Goal: Book appointment/travel/reservation

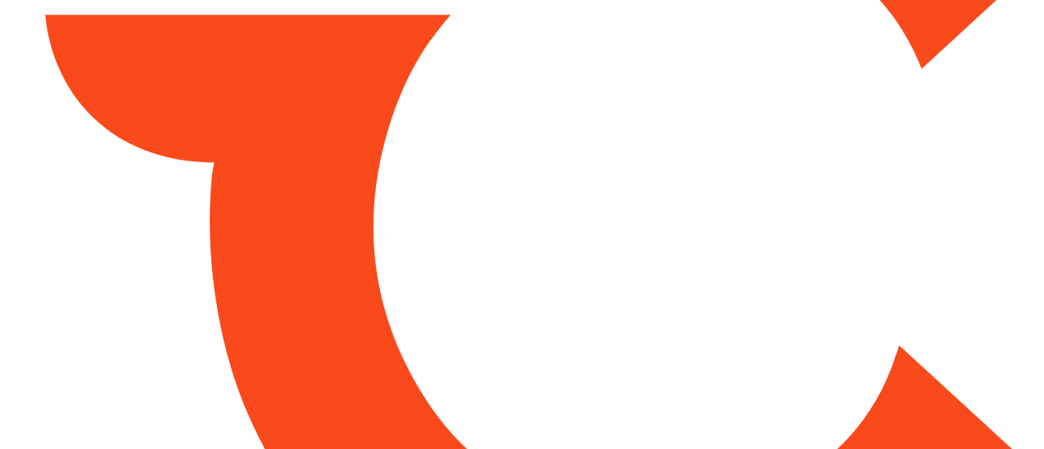
click at [858, 33] on html at bounding box center [522, 224] width 1044 height 449
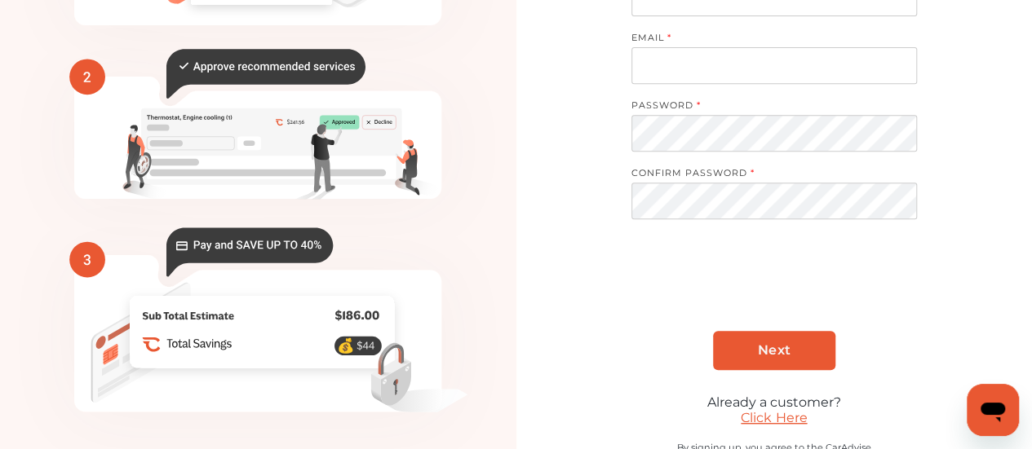
scroll to position [355, 0]
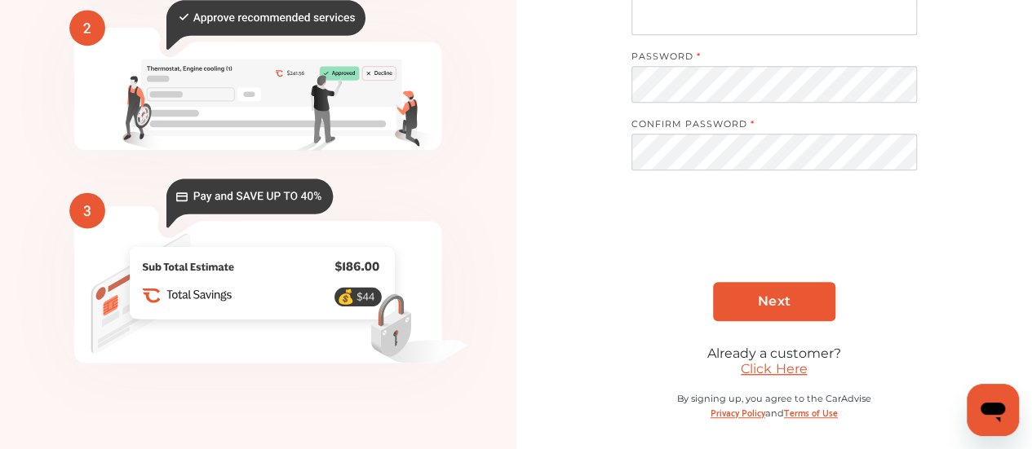
click at [773, 361] on link "Click Here" at bounding box center [774, 368] width 66 height 15
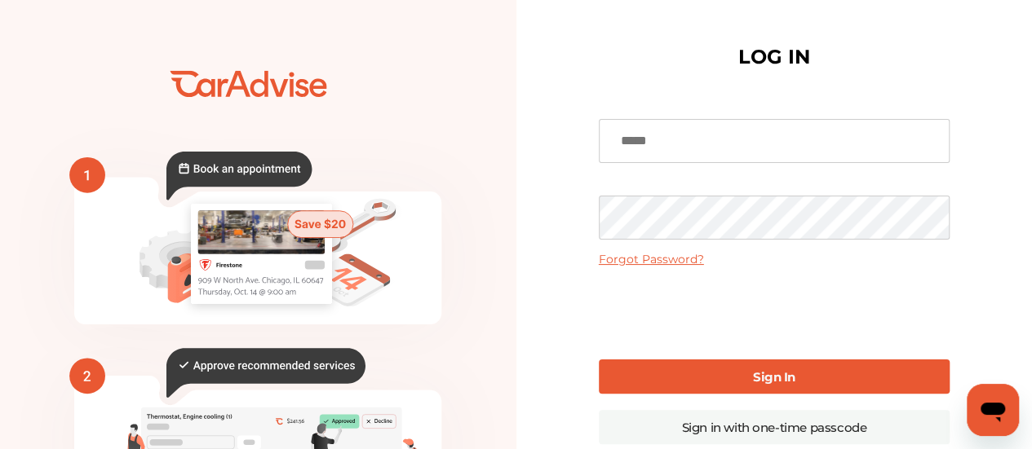
click at [685, 148] on input at bounding box center [774, 141] width 351 height 44
type input "**********"
click at [666, 363] on link "Sign In" at bounding box center [774, 377] width 351 height 34
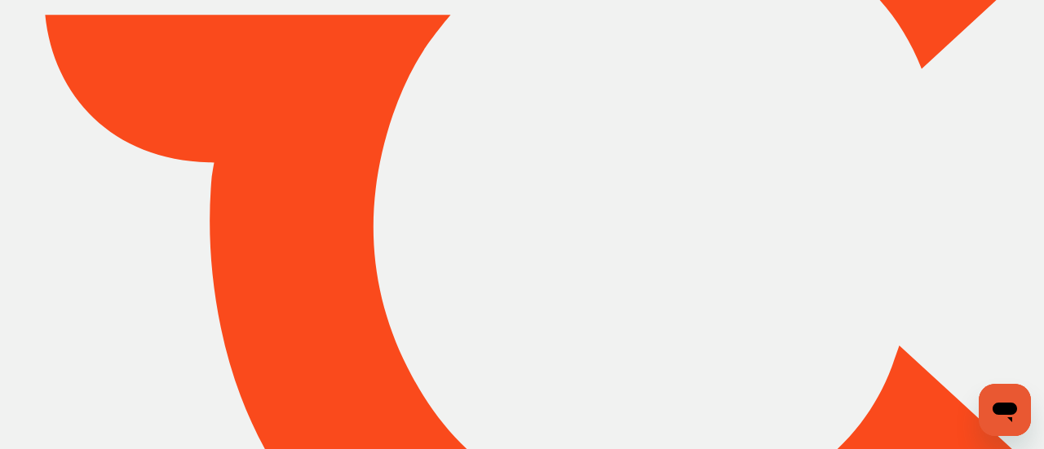
type input "*****"
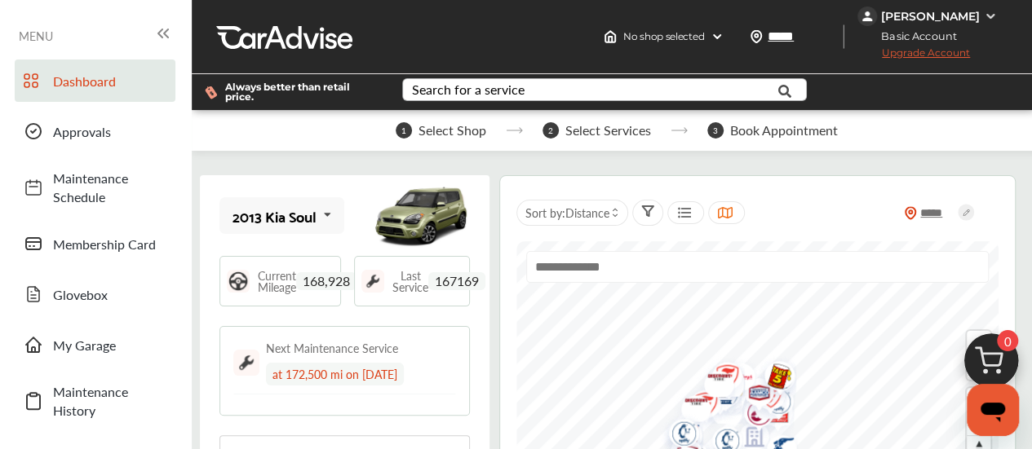
click at [478, 95] on div "Search for a service" at bounding box center [468, 89] width 113 height 13
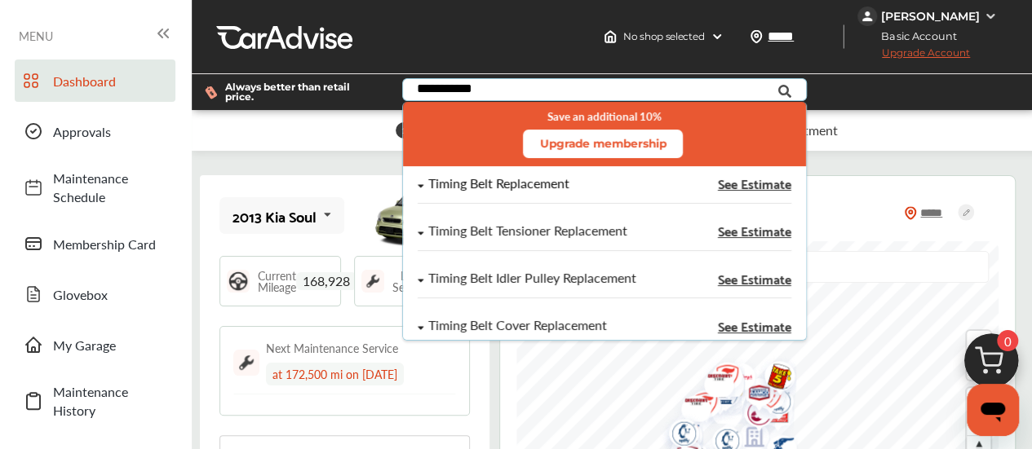
type input "**********"
click at [760, 182] on span "See Estimate" at bounding box center [754, 183] width 73 height 13
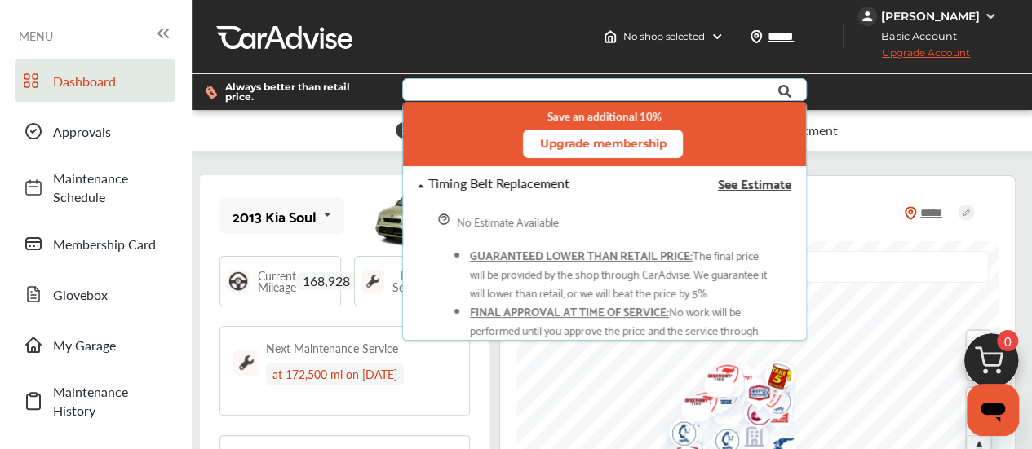
click at [760, 184] on span "See Estimate" at bounding box center [754, 183] width 73 height 13
click at [718, 184] on span "See Estimate" at bounding box center [754, 183] width 73 height 13
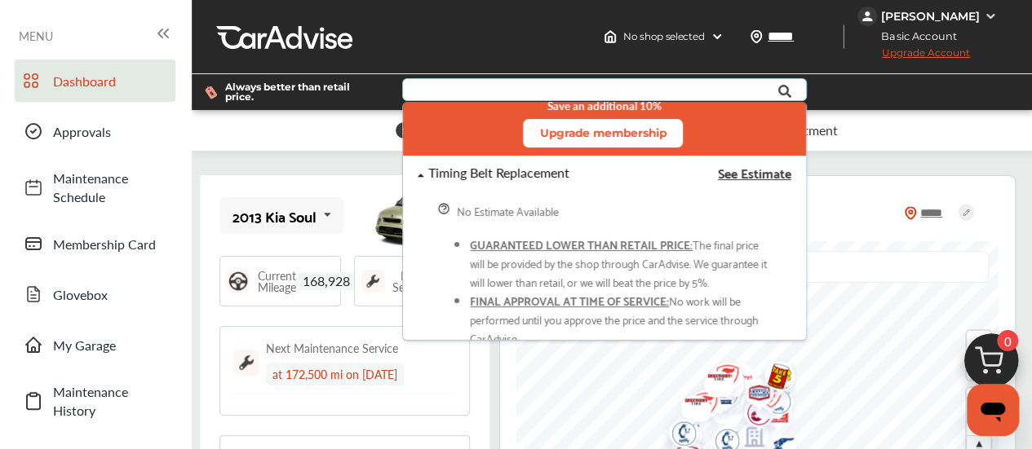
scroll to position [15, 0]
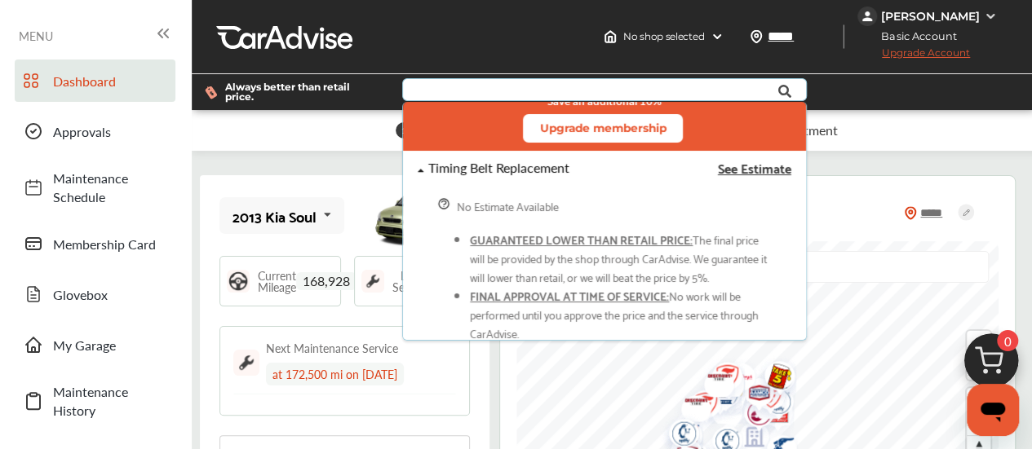
click at [736, 164] on span "See Estimate" at bounding box center [754, 167] width 73 height 13
click at [736, 162] on span "See Estimate" at bounding box center [754, 167] width 73 height 13
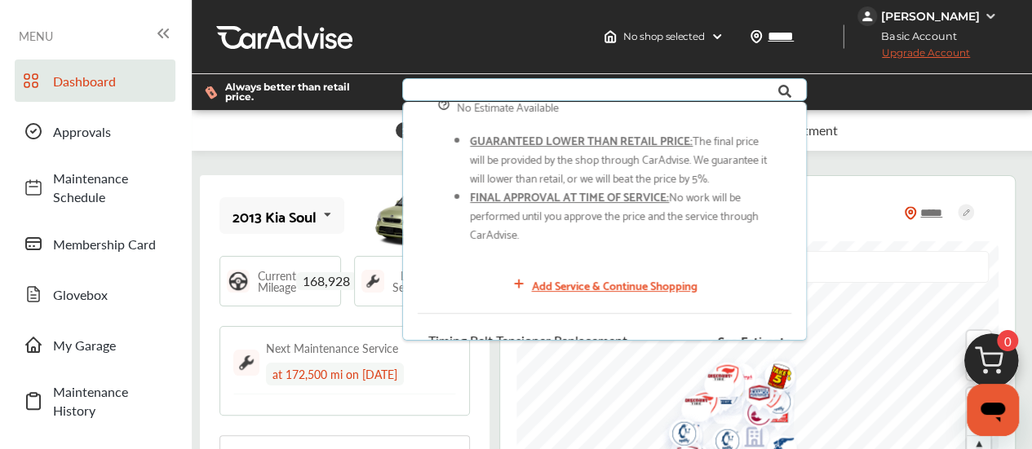
scroll to position [164, 0]
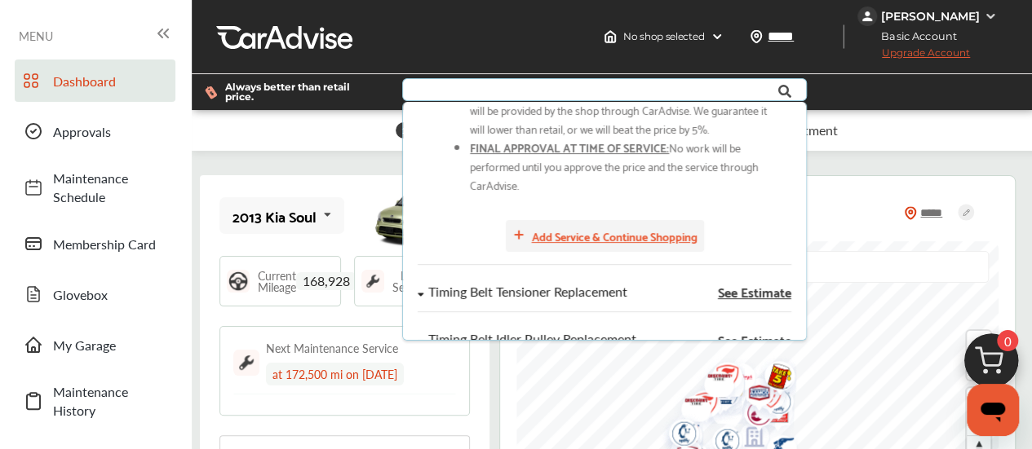
click at [666, 239] on div "Add Service & Continue Shopping" at bounding box center [615, 236] width 166 height 19
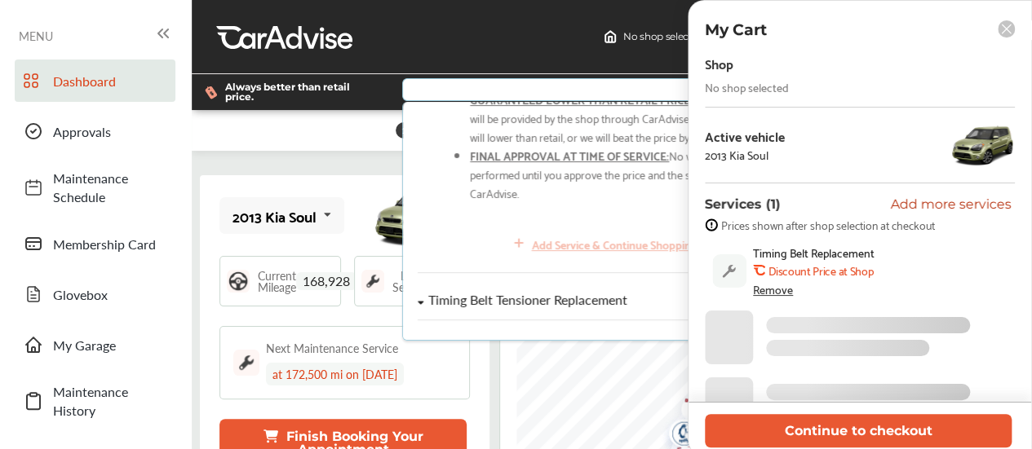
scroll to position [173, 0]
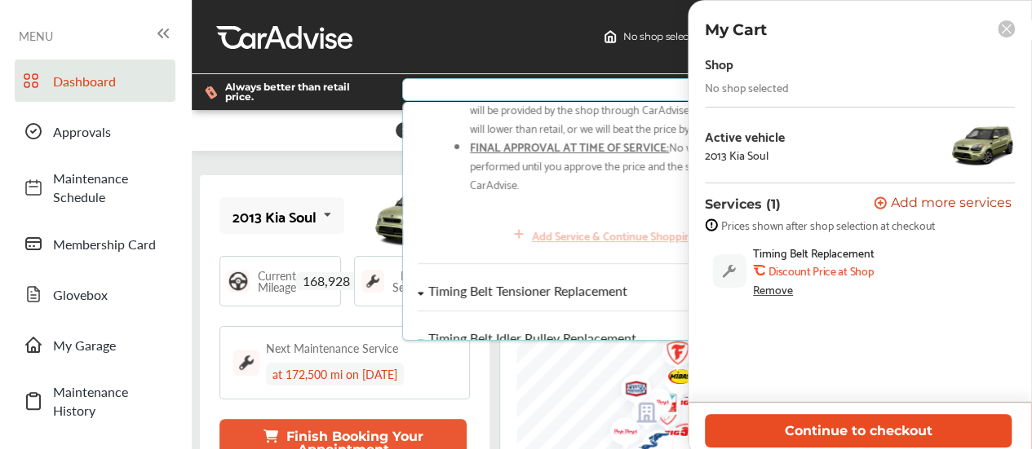
click at [808, 422] on button "Continue to checkout" at bounding box center [858, 430] width 307 height 33
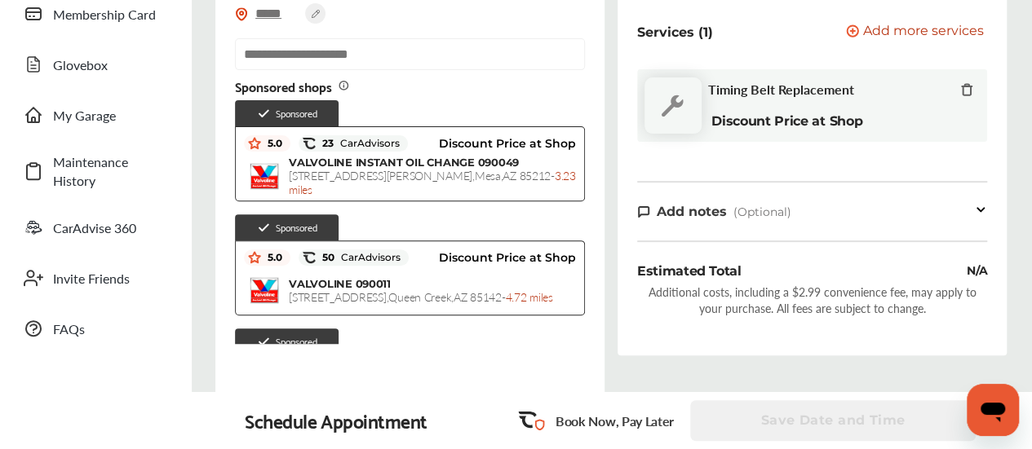
scroll to position [232, 0]
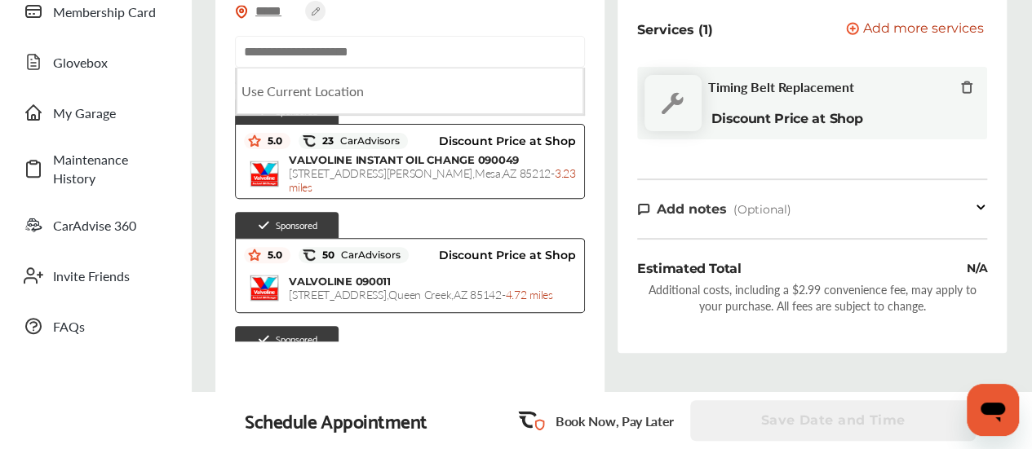
click at [382, 53] on input "text" at bounding box center [410, 52] width 350 height 32
click at [608, 278] on div "***** Sort by : Distance Use Current Location Sponsored shops Sponsored 5.0 23 …" at bounding box center [410, 189] width 402 height 484
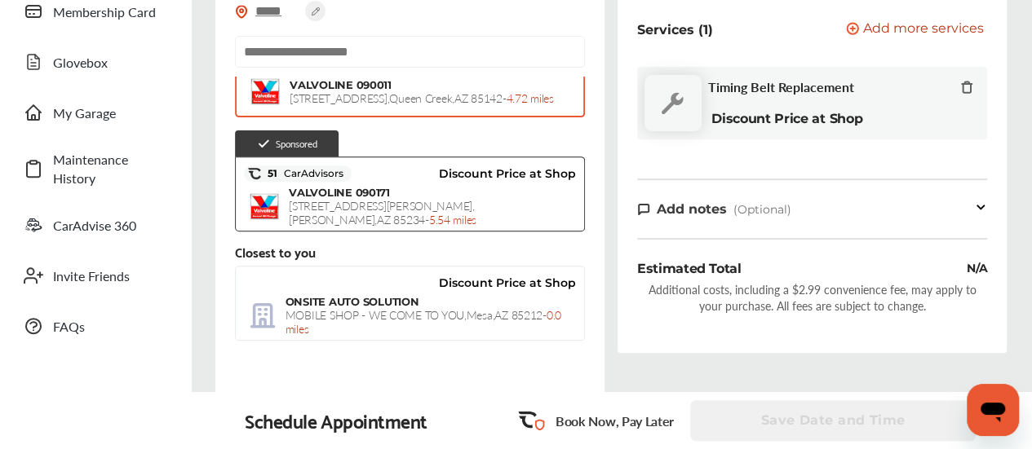
scroll to position [365, 0]
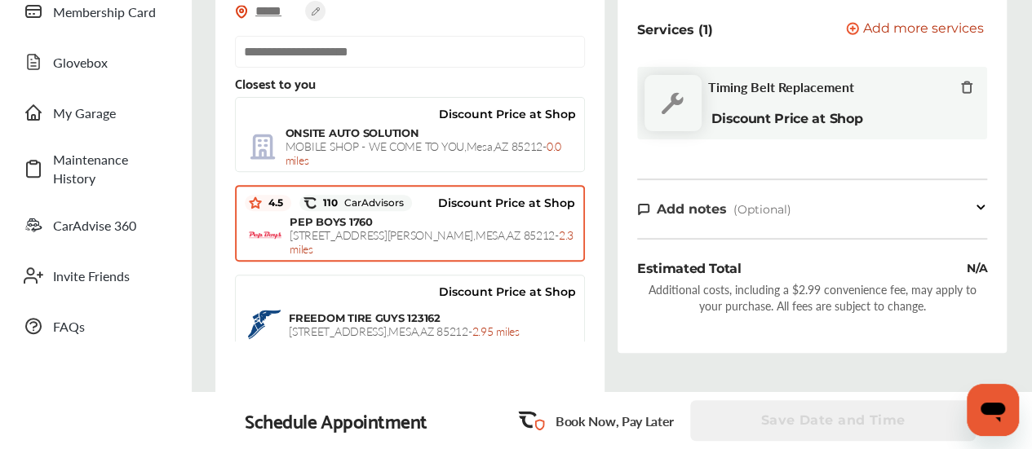
click at [477, 232] on span "[STREET_ADDRESS][PERSON_NAME] - 2.3 miles" at bounding box center [432, 242] width 284 height 30
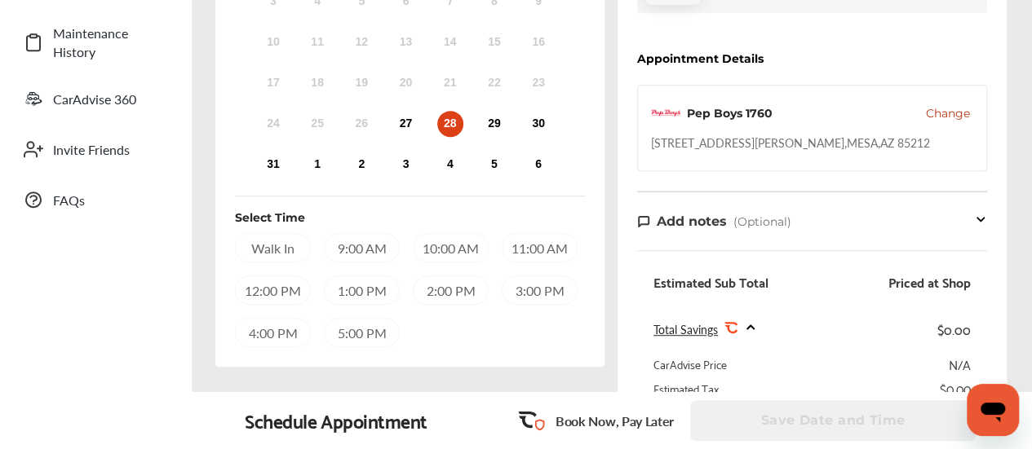
scroll to position [356, 0]
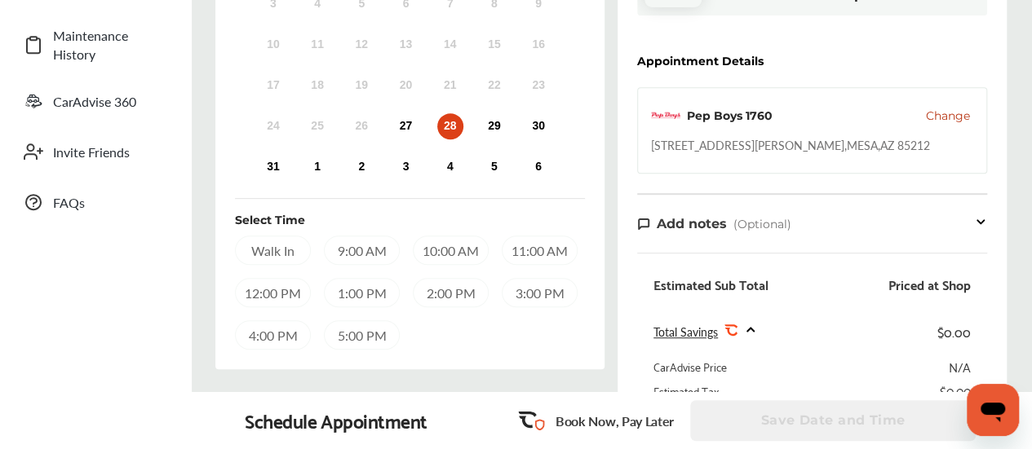
click at [362, 247] on div "9:00 AM" at bounding box center [362, 250] width 76 height 29
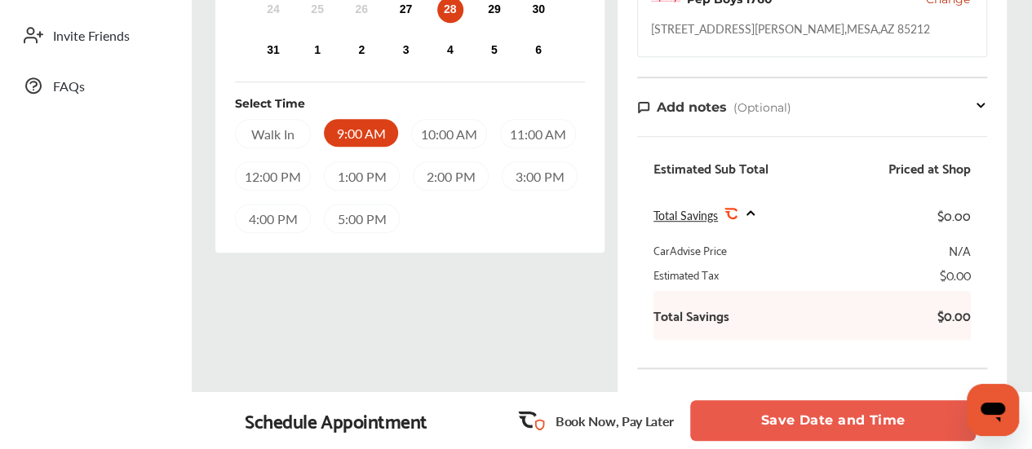
scroll to position [350, 0]
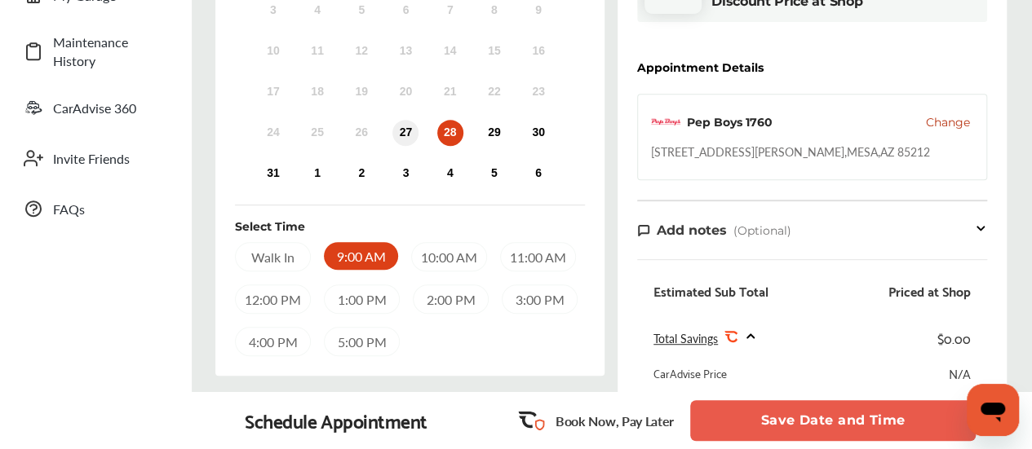
click at [396, 133] on div "27" at bounding box center [405, 133] width 26 height 26
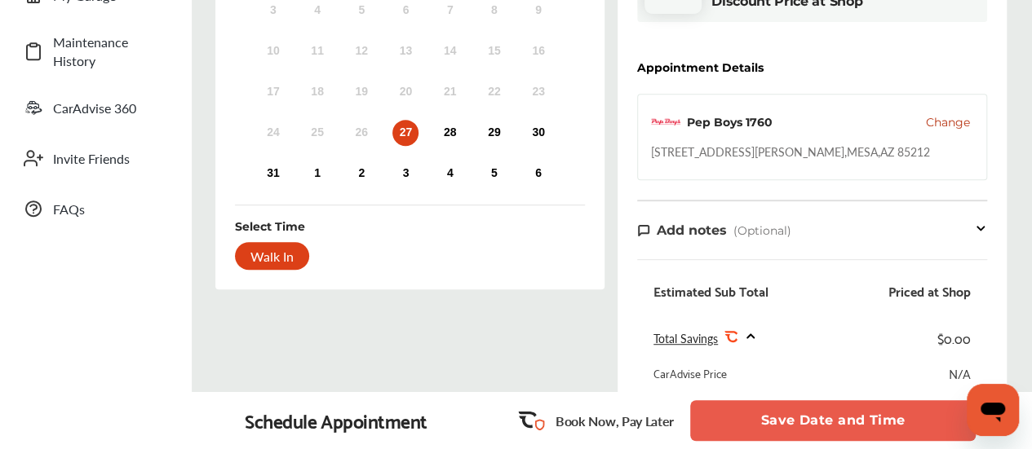
click at [260, 253] on div "Walk In" at bounding box center [272, 256] width 74 height 28
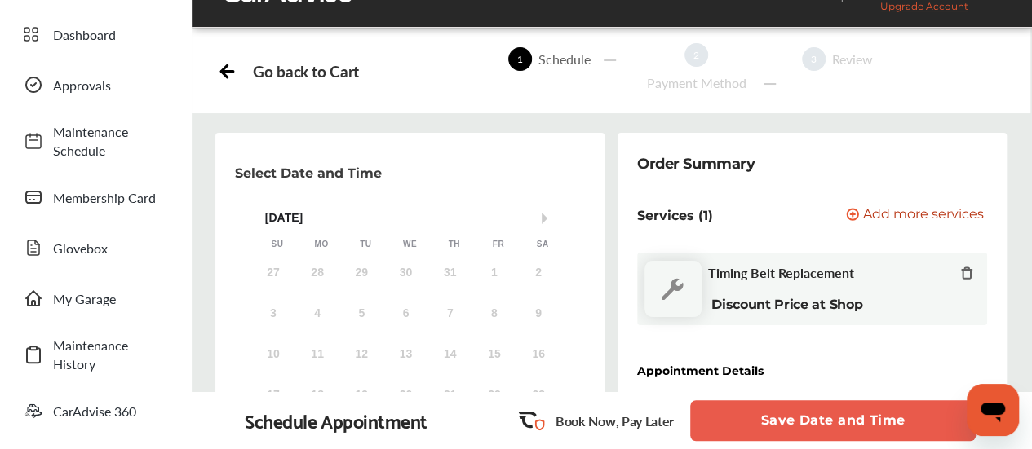
scroll to position [0, 0]
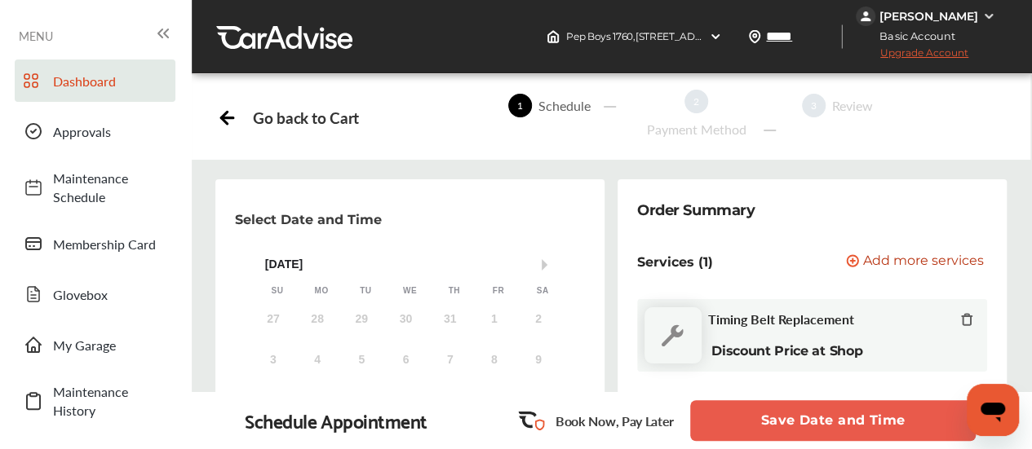
click at [148, 82] on span "Dashboard" at bounding box center [110, 81] width 114 height 19
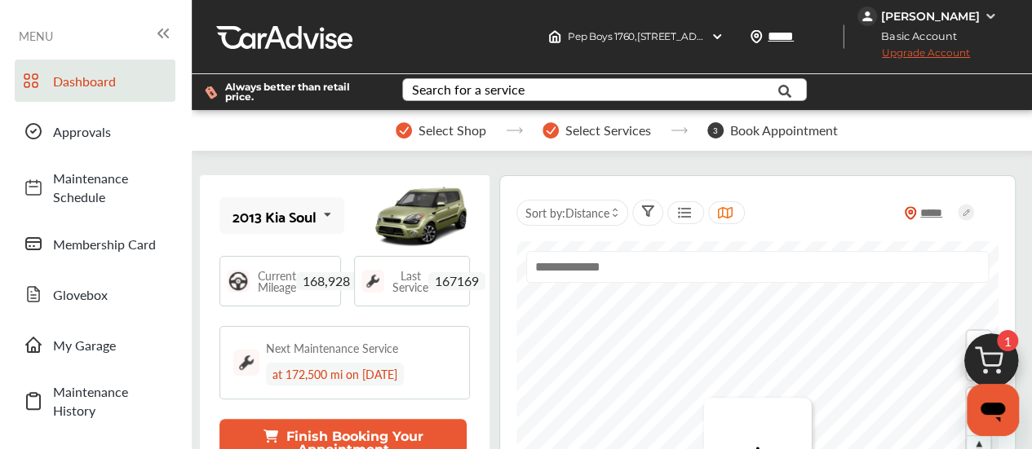
click at [511, 83] on div "Search for a service" at bounding box center [468, 89] width 113 height 13
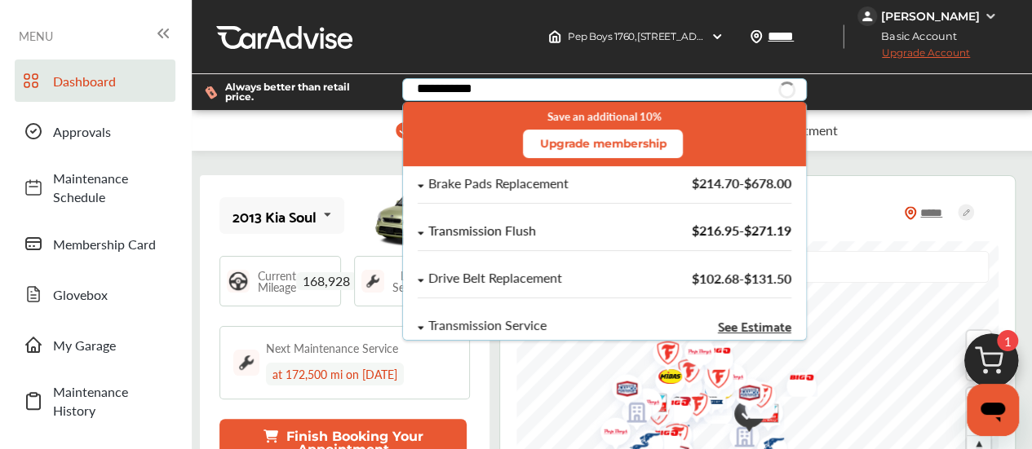
type input "**********"
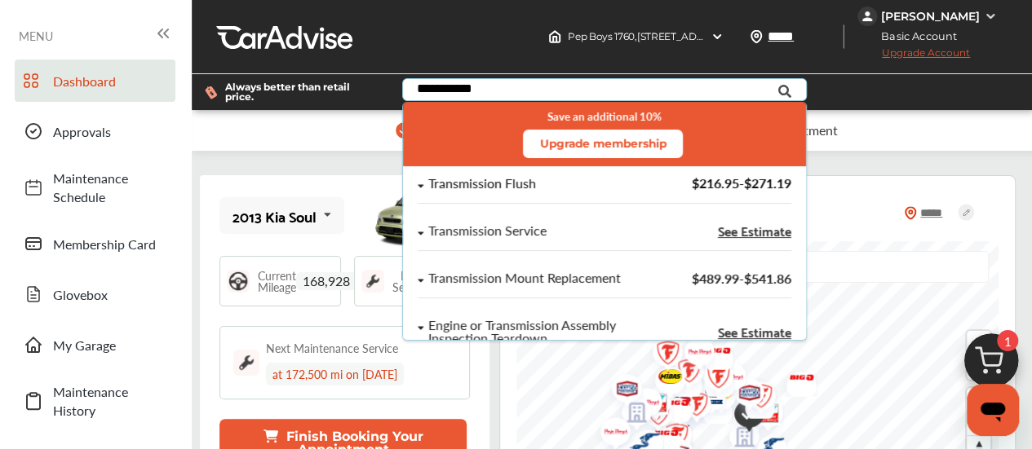
click at [469, 224] on div "Save an additional 10% Upgrade membership Transmission Flush $216.95 - $271.19 …" at bounding box center [604, 221] width 405 height 239
click at [485, 184] on div "Transmission Flush" at bounding box center [482, 184] width 108 height 14
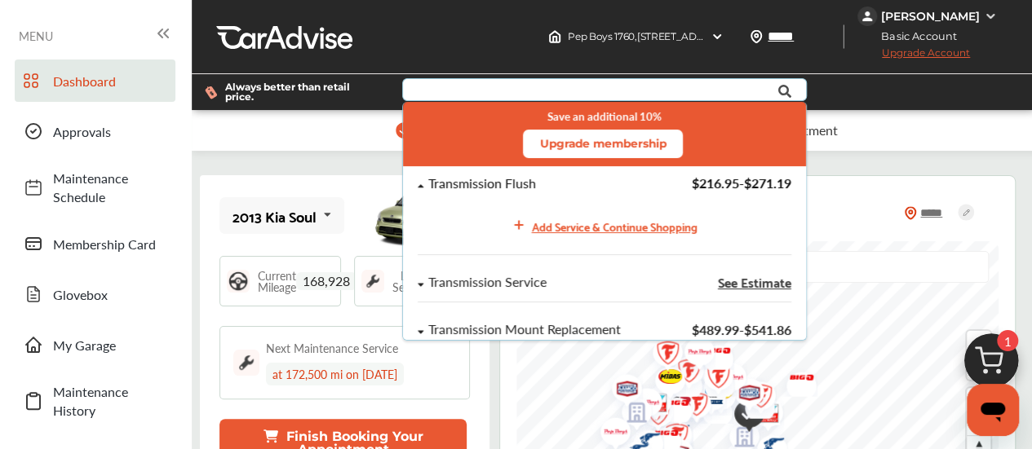
click at [517, 182] on div "Transmission Flush" at bounding box center [482, 184] width 108 height 14
click at [581, 228] on div "Add Service & Continue Shopping" at bounding box center [615, 226] width 166 height 19
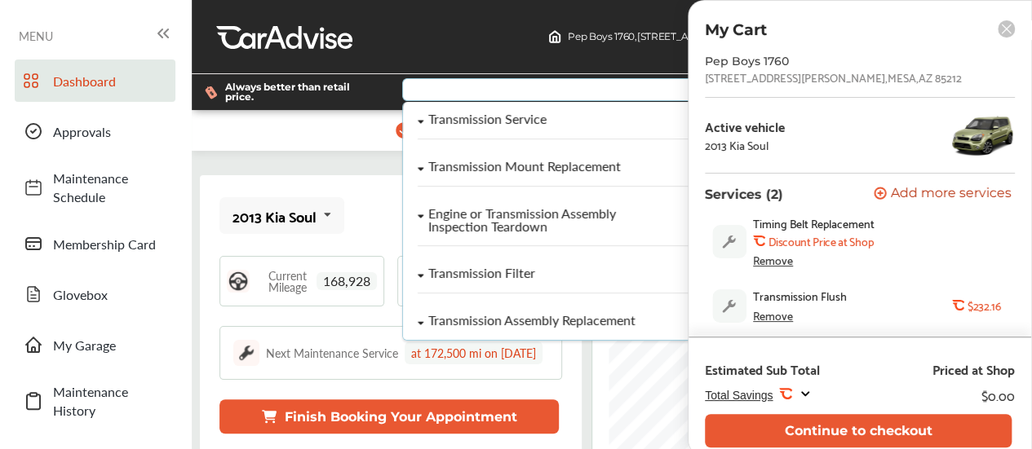
scroll to position [184, 0]
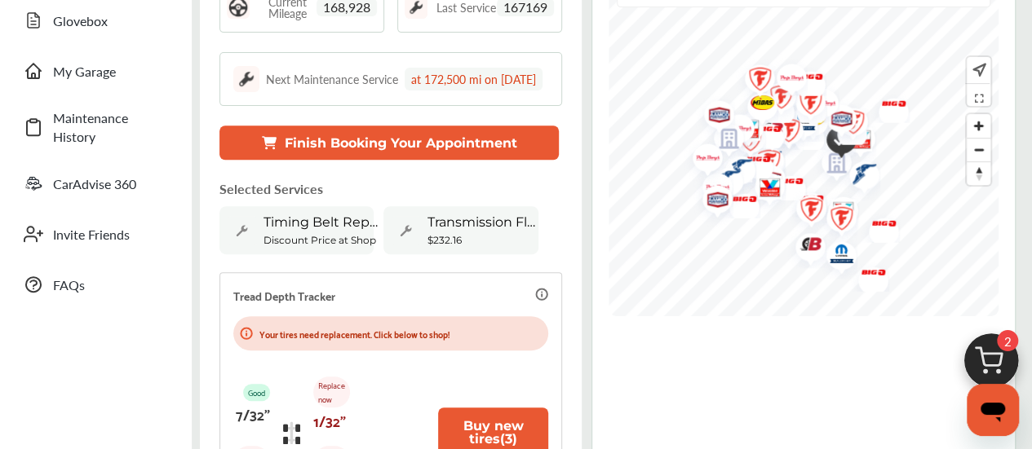
scroll to position [273, 0]
